Goal: Find specific page/section: Find specific page/section

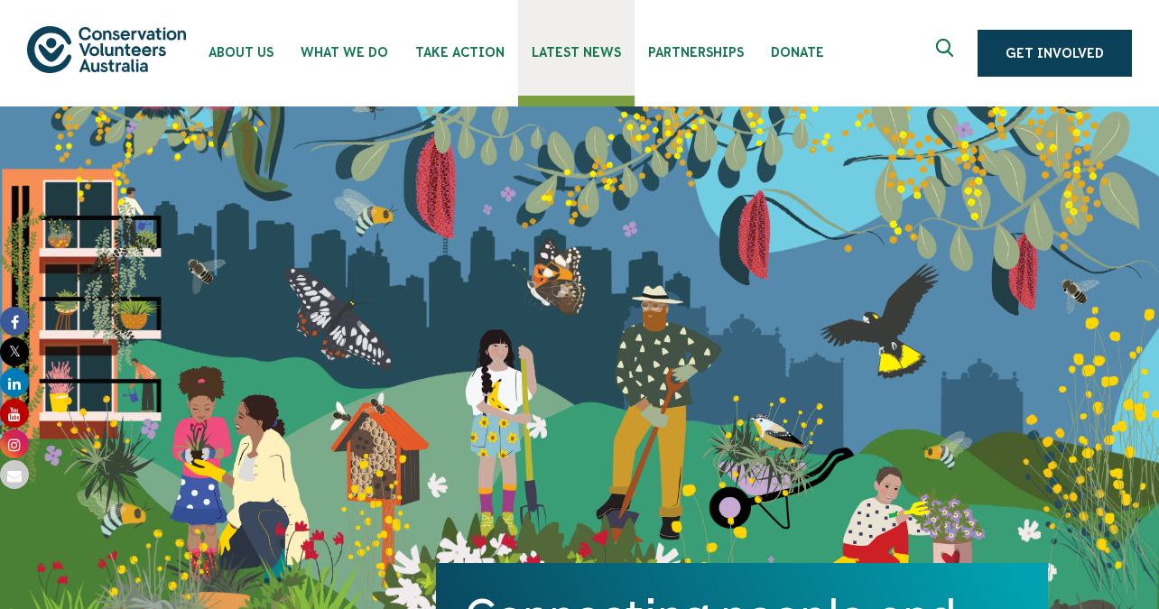
click at [589, 51] on span "Latest News" at bounding box center [576, 52] width 89 height 14
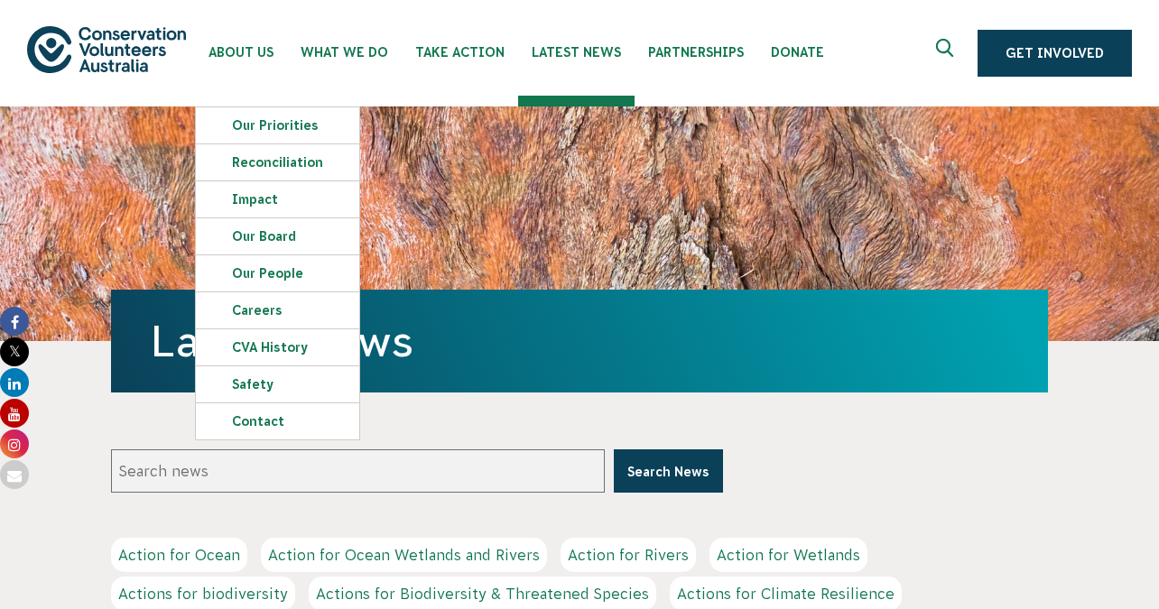
click at [96, 53] on img at bounding box center [106, 49] width 159 height 46
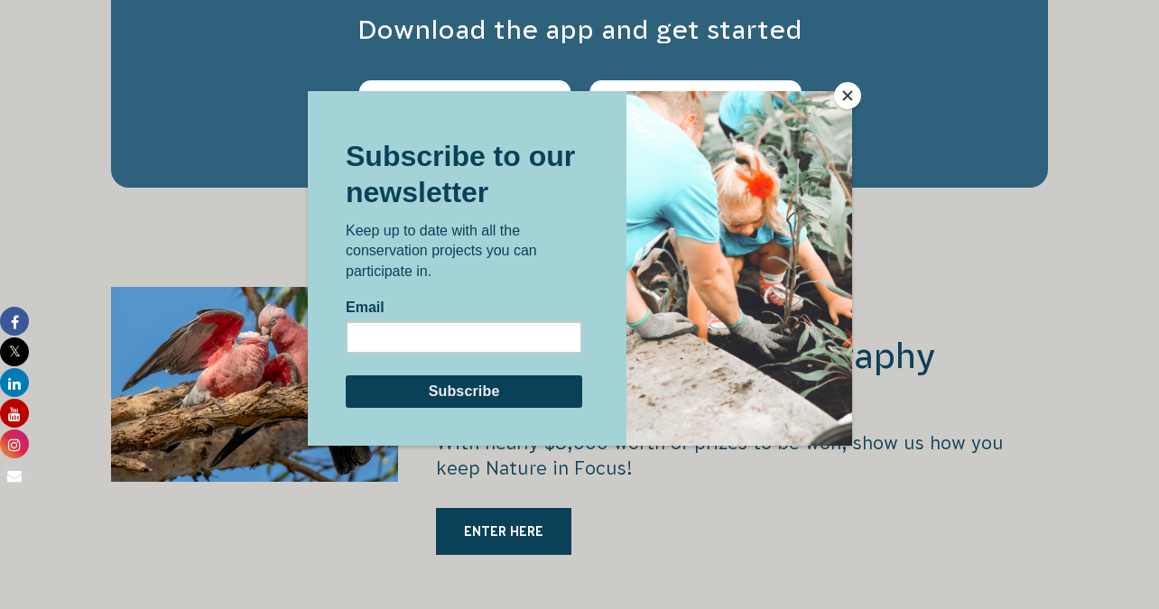
scroll to position [2973, 0]
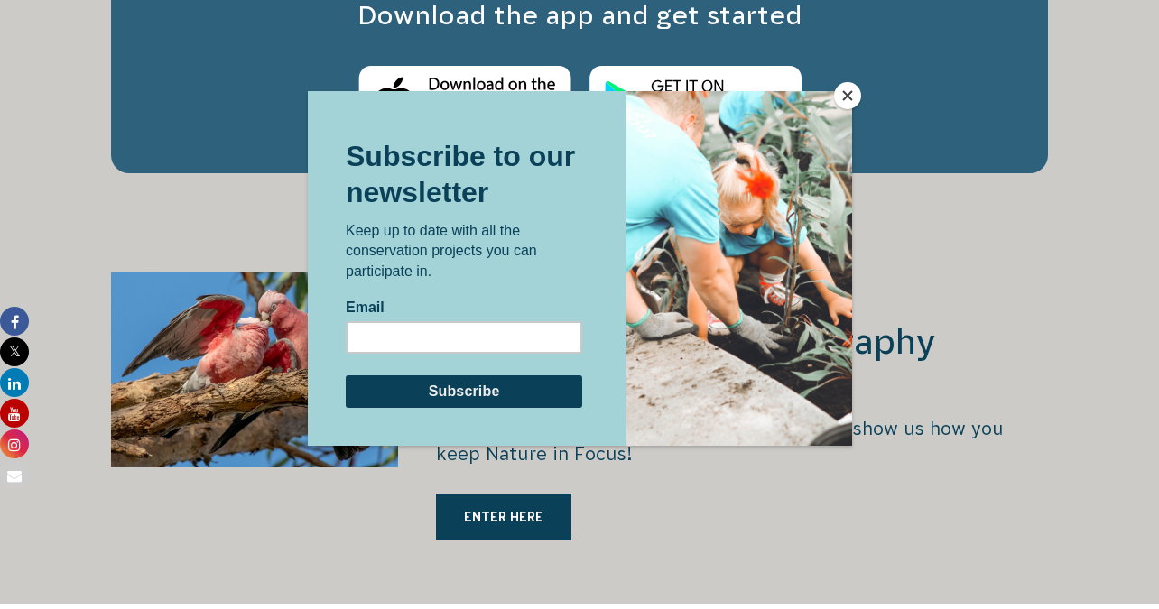
click at [843, 97] on button "Close" at bounding box center [847, 95] width 27 height 27
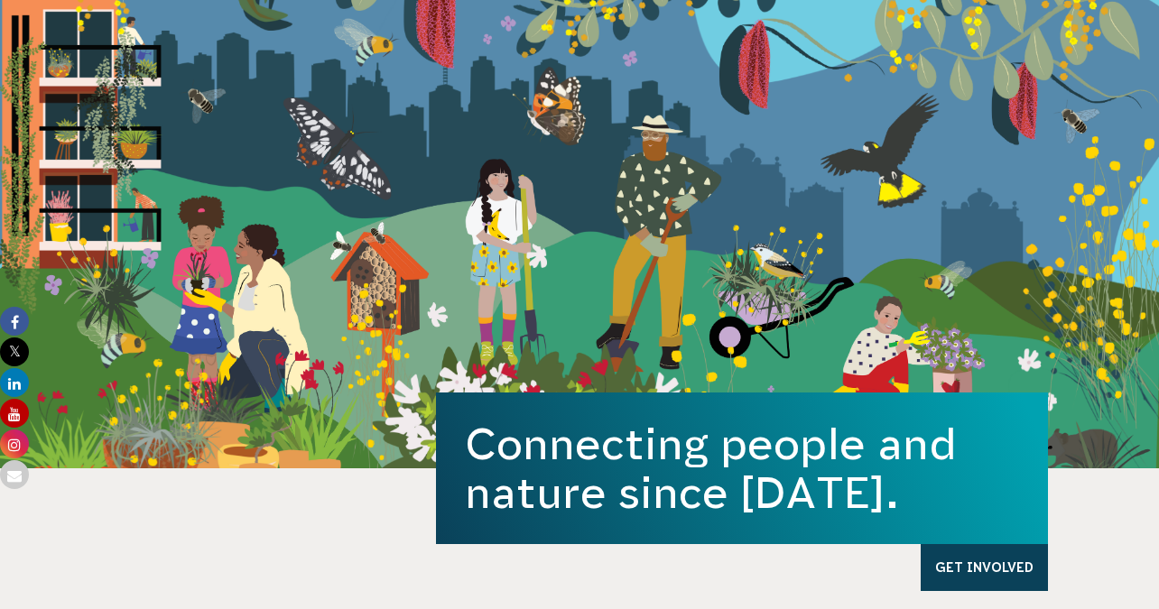
scroll to position [0, 0]
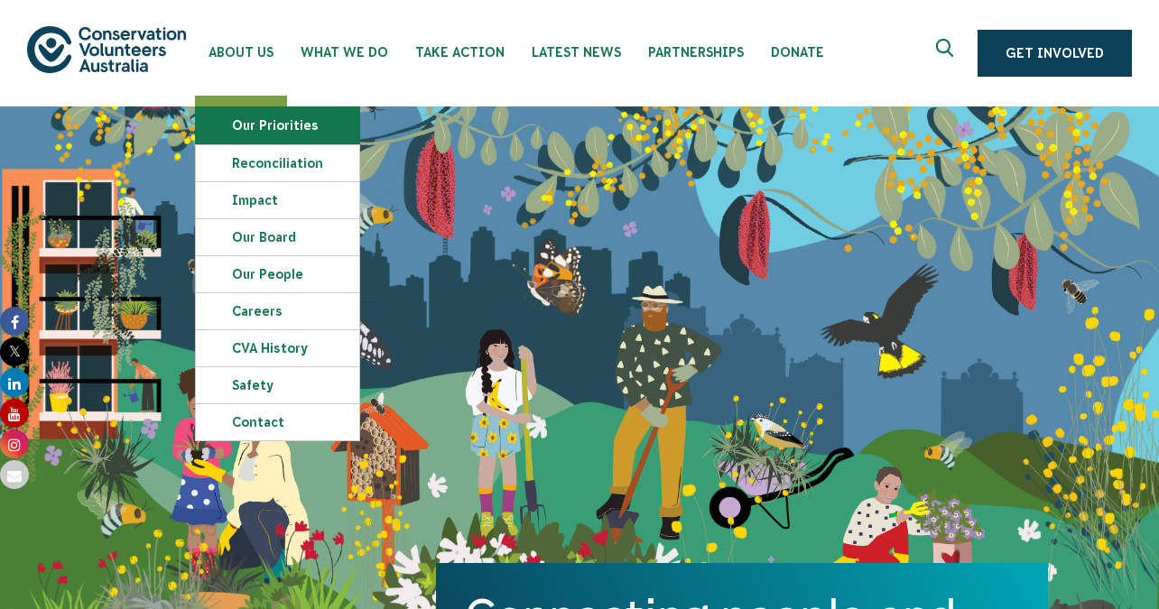
click at [316, 126] on link "Our Priorities" at bounding box center [277, 125] width 163 height 36
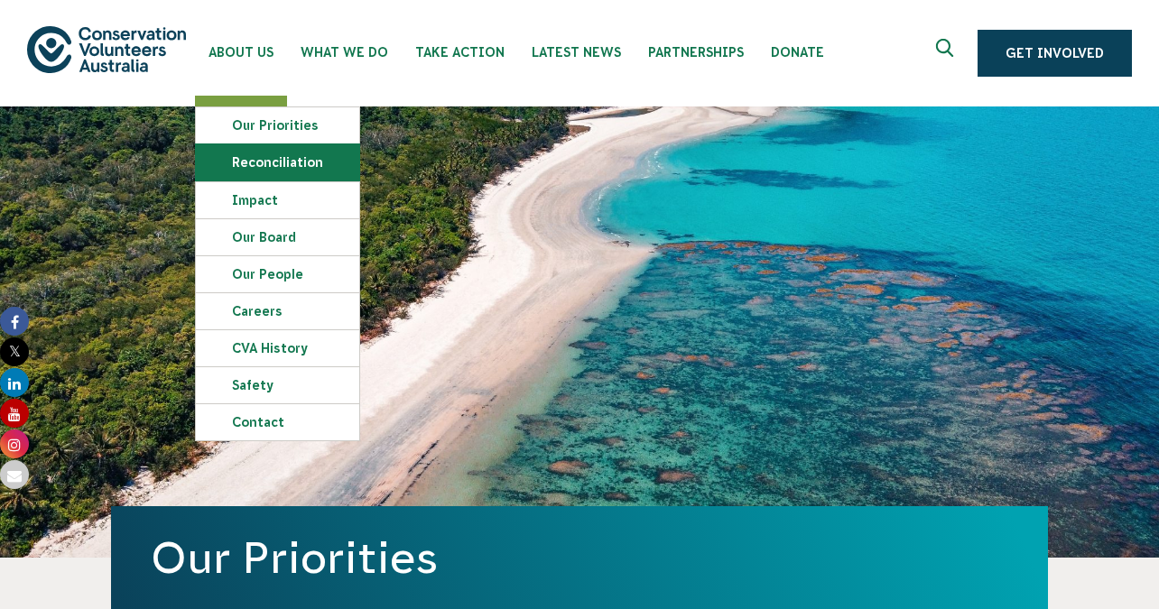
click at [290, 173] on link "Reconciliation" at bounding box center [277, 162] width 163 height 36
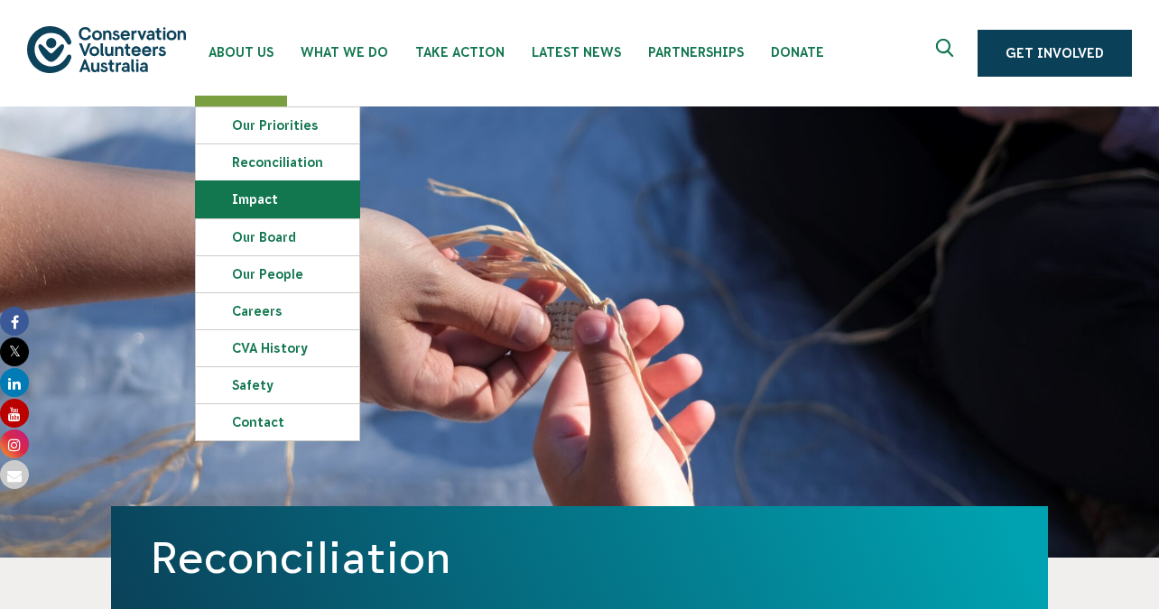
click at [265, 207] on link "Impact" at bounding box center [277, 199] width 163 height 36
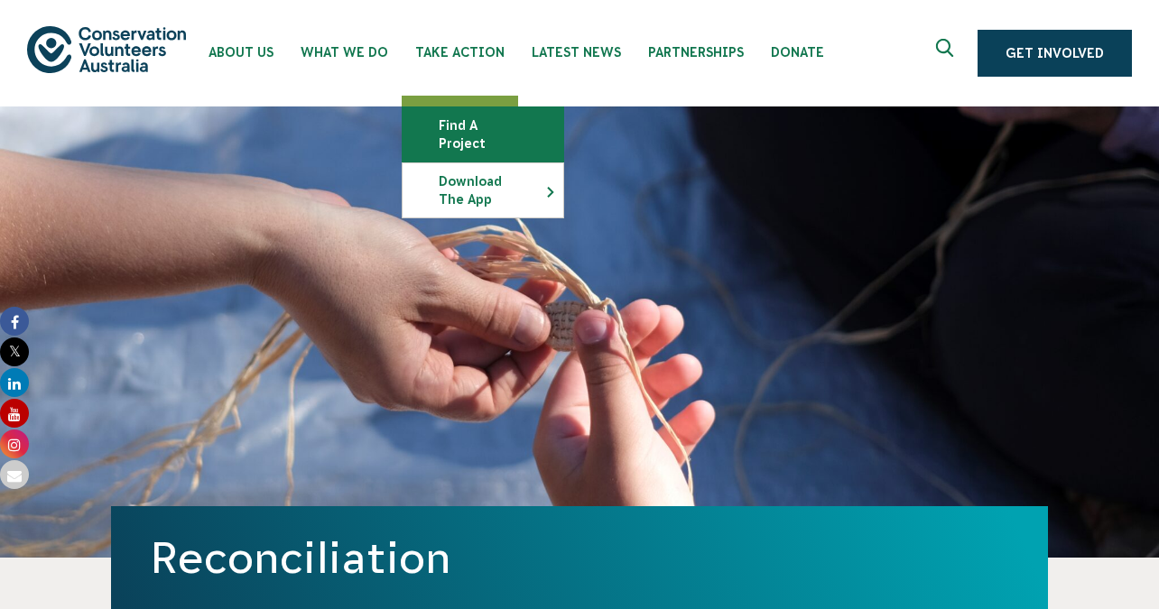
click at [469, 133] on link "Find a project" at bounding box center [483, 134] width 161 height 54
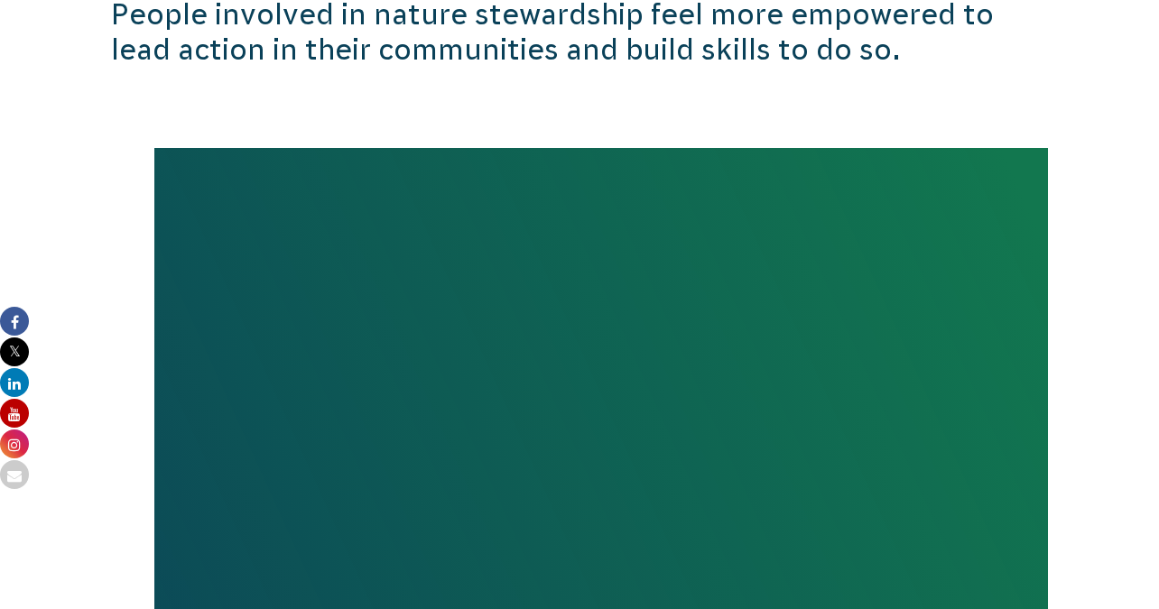
scroll to position [4095, 0]
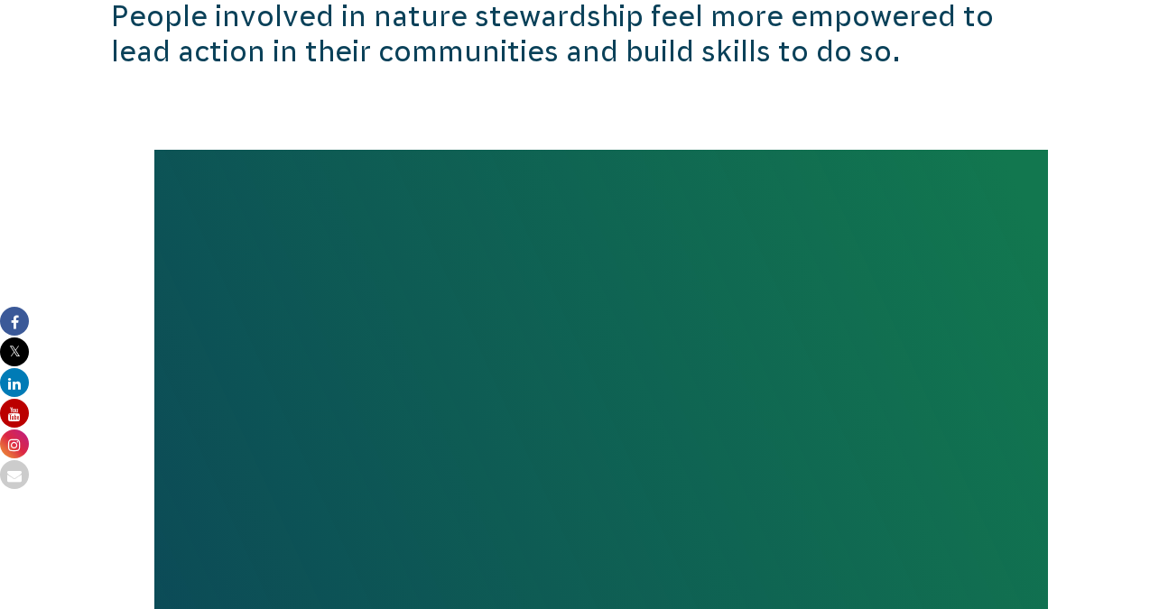
click at [39, 266] on section "People involved in nature stewardship feel more empowered to lead action in the…" at bounding box center [579, 301] width 1159 height 767
